Goal: Find specific page/section: Find specific page/section

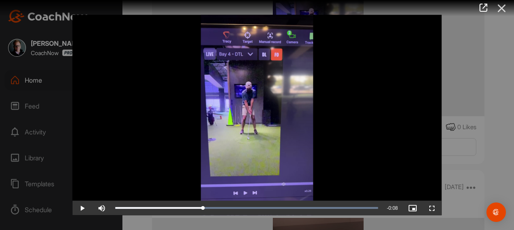
click at [503, 6] on icon at bounding box center [501, 8] width 19 height 15
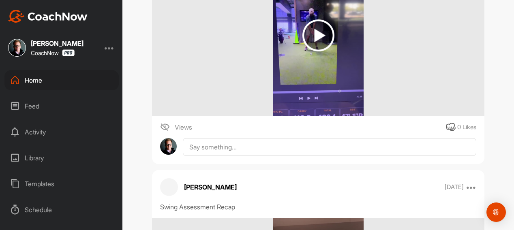
click at [80, 82] on div "Home" at bounding box center [61, 80] width 114 height 20
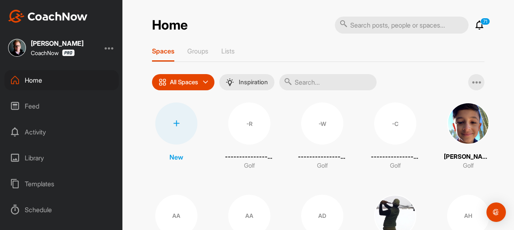
click at [332, 78] on input "text" at bounding box center [327, 82] width 97 height 16
click at [94, 84] on div "Home" at bounding box center [61, 80] width 114 height 20
click at [303, 81] on input "text" at bounding box center [327, 82] width 97 height 16
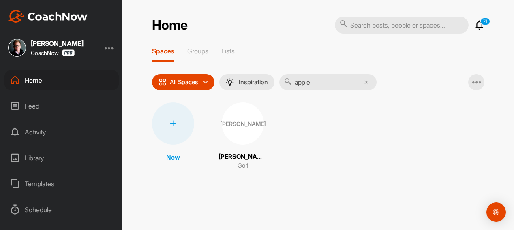
type input "apple"
click at [247, 125] on div "[PERSON_NAME]" at bounding box center [243, 124] width 42 height 42
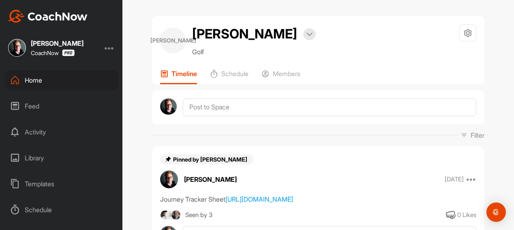
scroll to position [81, 0]
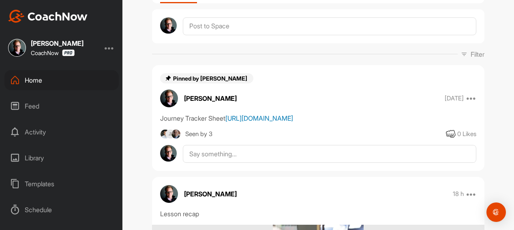
click at [243, 122] on link "[URL][DOMAIN_NAME]" at bounding box center [259, 118] width 68 height 8
